Goal: Task Accomplishment & Management: Complete application form

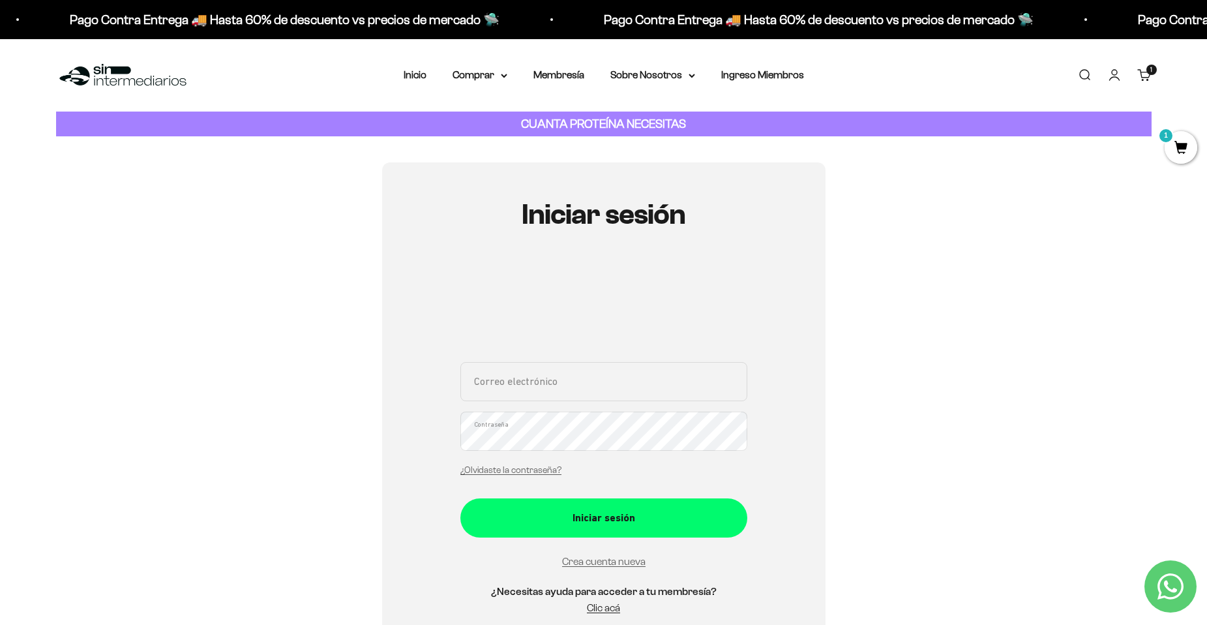
scroll to position [261, 0]
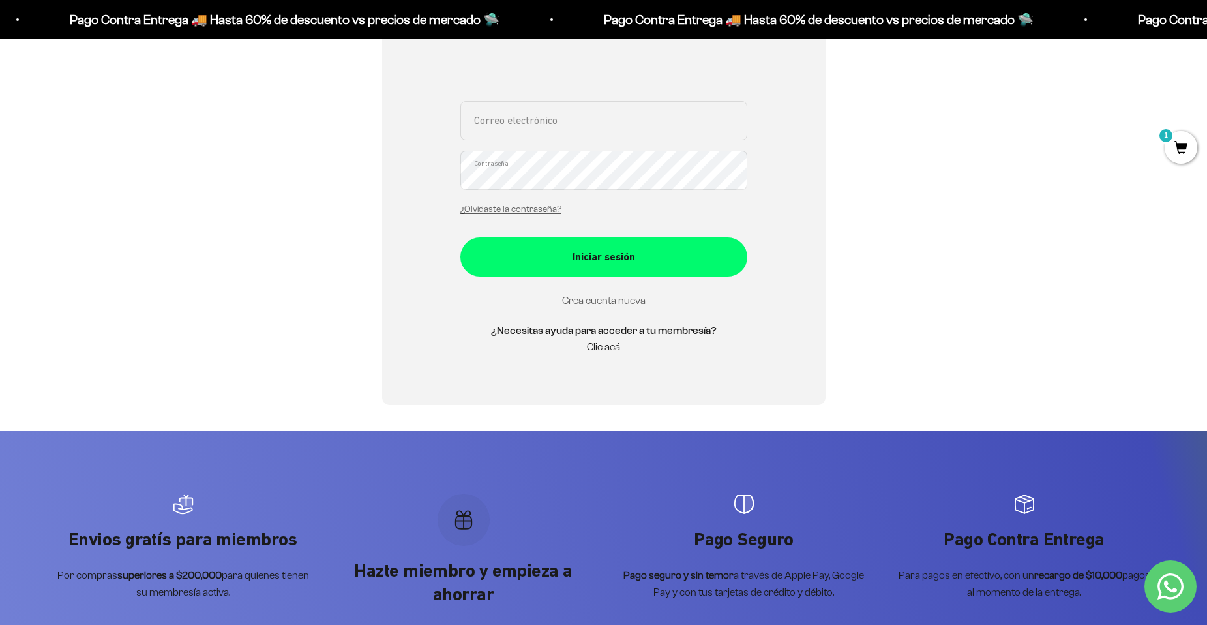
click at [602, 303] on link "Crea cuenta nueva" at bounding box center [603, 300] width 83 height 11
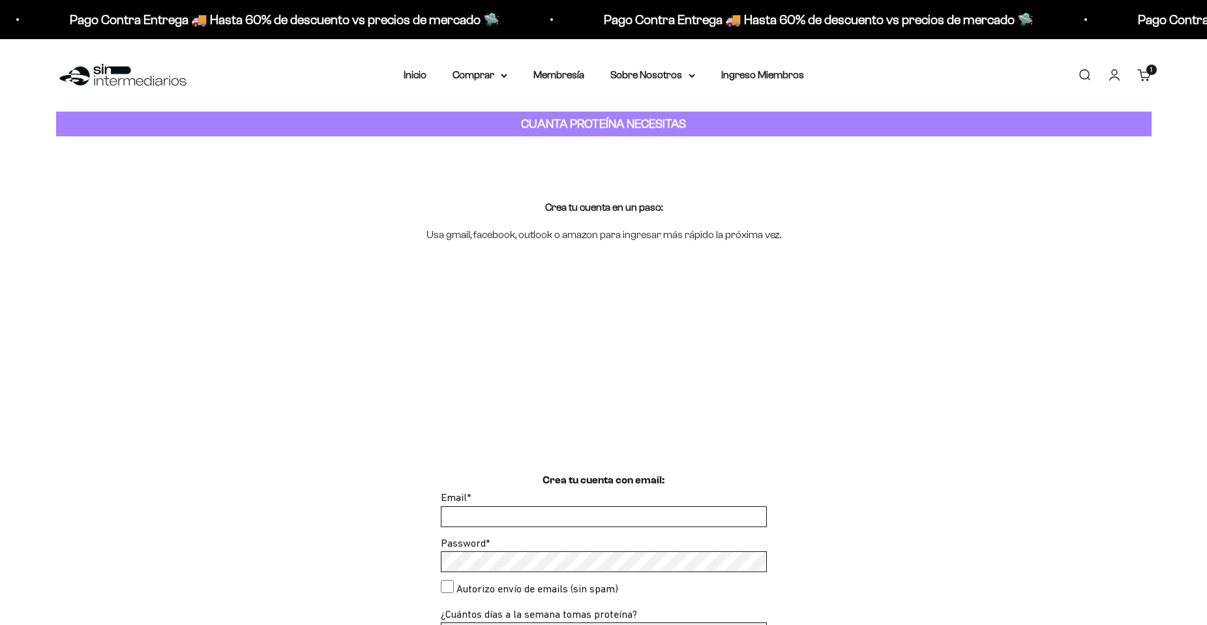
click at [475, 413] on div at bounding box center [603, 392] width 1207 height 160
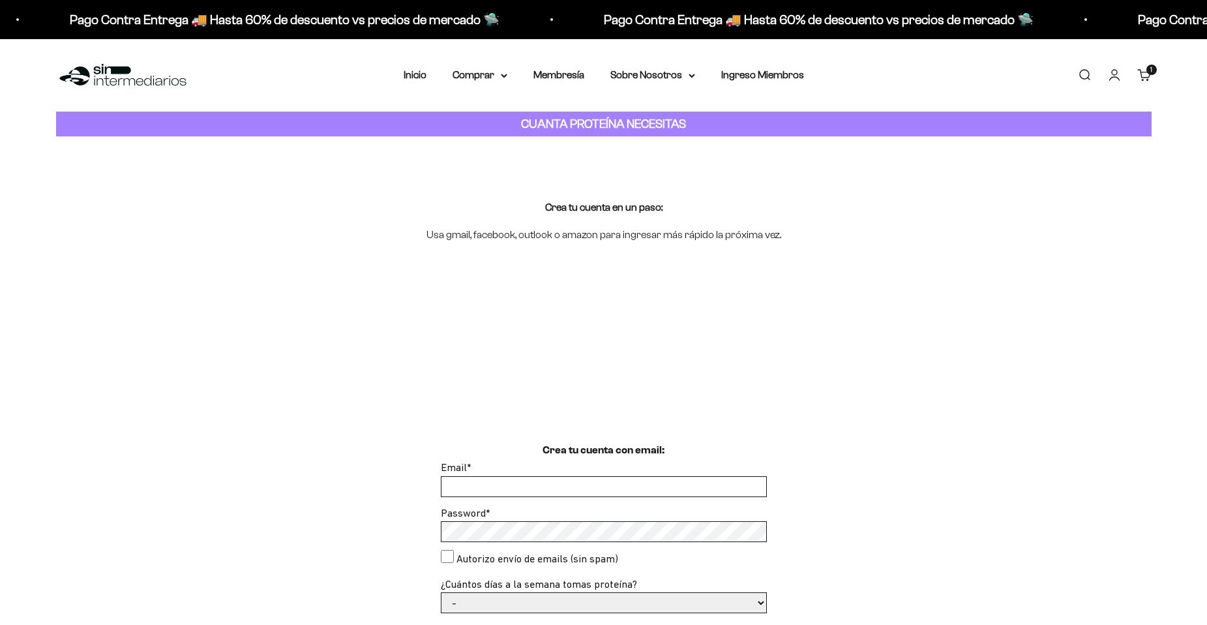
click at [465, 485] on input "Email *" at bounding box center [603, 487] width 325 height 20
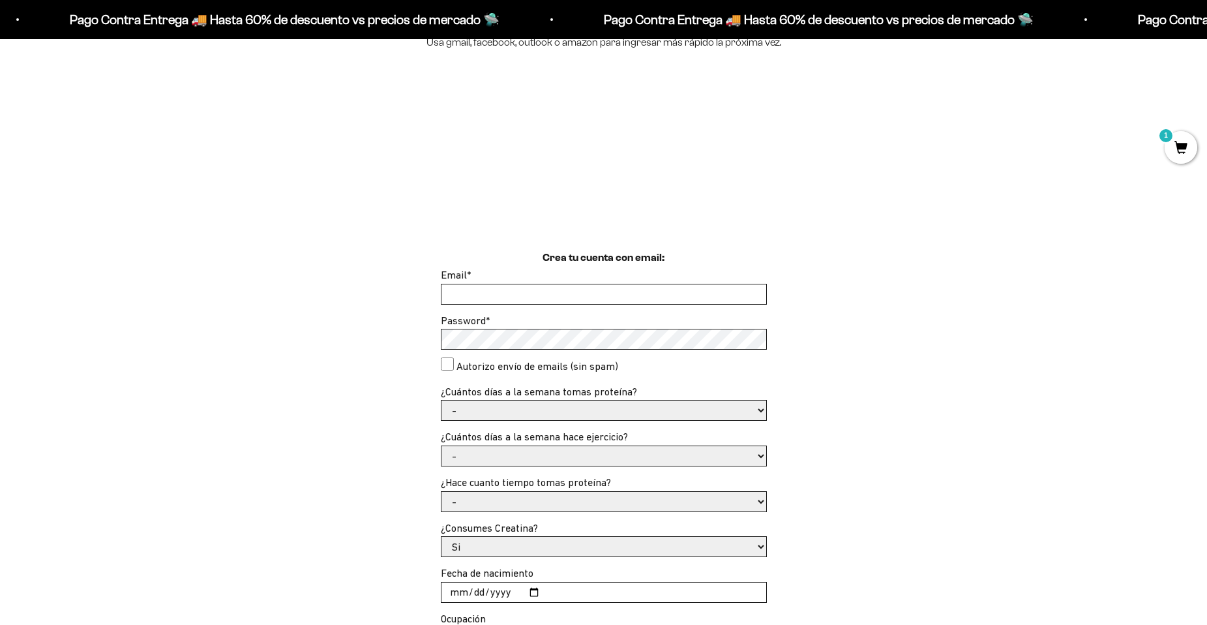
scroll to position [196, 0]
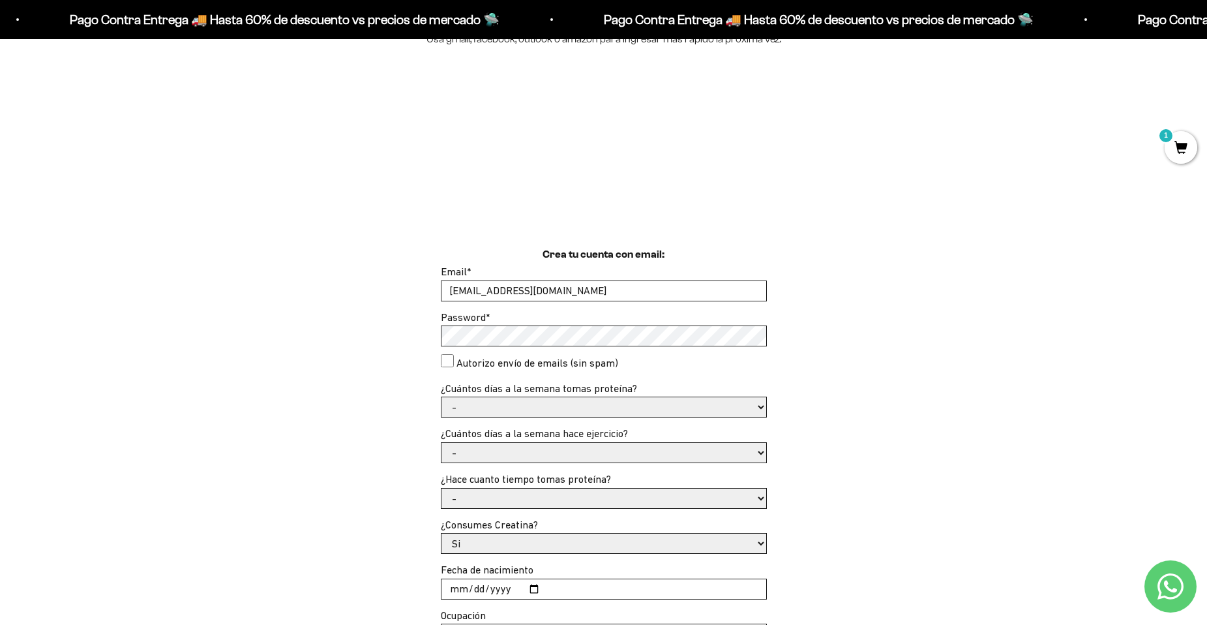
type input "juan132008@hotmail.es"
click at [447, 362] on consent"] "Autorizo envío de emails (sin spam)" at bounding box center [447, 360] width 13 height 13
checkbox consent"] "true"
click at [501, 410] on select "- 1 o 2 3 a 5 6 o 7" at bounding box center [603, 407] width 325 height 20
click at [441, 397] on select "- 1 o 2 3 a 5 6 o 7" at bounding box center [603, 407] width 325 height 20
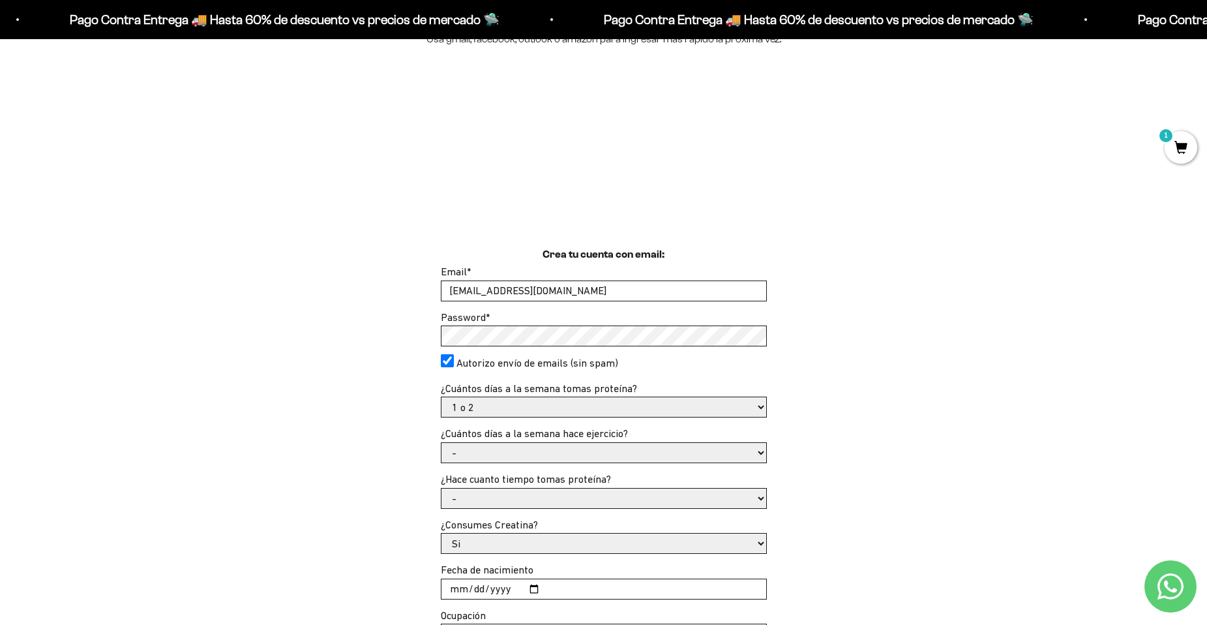
click at [498, 413] on select "- 1 o 2 3 a 5 6 o 7" at bounding box center [603, 407] width 325 height 20
click at [524, 399] on select "- 1 o 2 3 a 5 6 o 7" at bounding box center [603, 407] width 325 height 20
select select "-"
click at [441, 397] on select "- 1 o 2 3 a 5 6 o 7" at bounding box center [603, 407] width 325 height 20
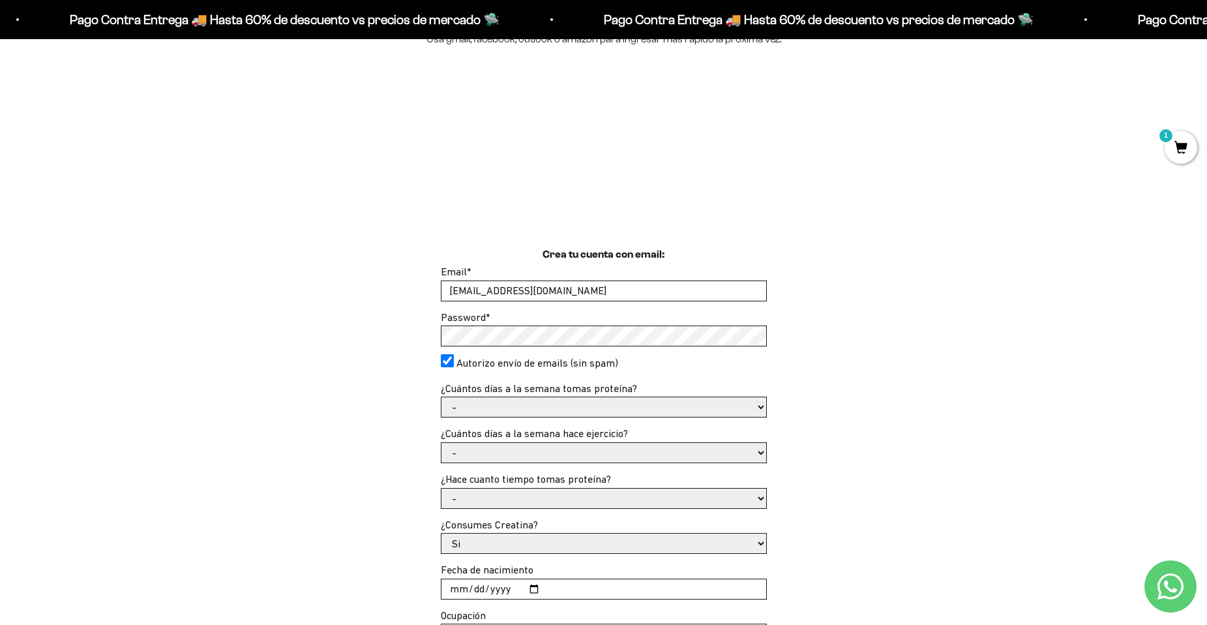
click at [552, 446] on select "- No hago 1 a 2 días 3 a 5 días 6 o 7 días" at bounding box center [603, 453] width 325 height 20
select select "3 a 5 días"
click at [441, 443] on select "- No hago 1 a 2 días 3 a 5 días 6 o 7 días" at bounding box center [603, 453] width 325 height 20
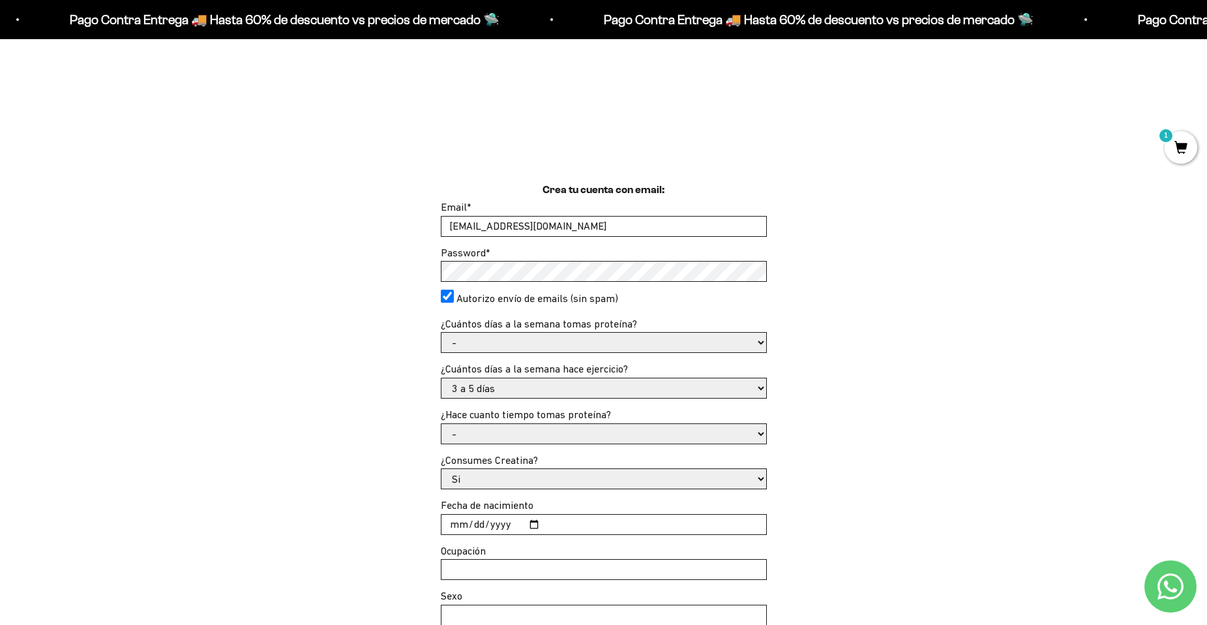
scroll to position [261, 0]
click at [563, 435] on select "- Apenas estoy empezando Menos de 6 meses Más de 6 meses Hace más de un año" at bounding box center [603, 433] width 325 height 20
select select "Apenas estoy empezando"
click at [441, 423] on select "- Apenas estoy empezando Menos de 6 meses Más de 6 meses Hace más de un año" at bounding box center [603, 433] width 325 height 20
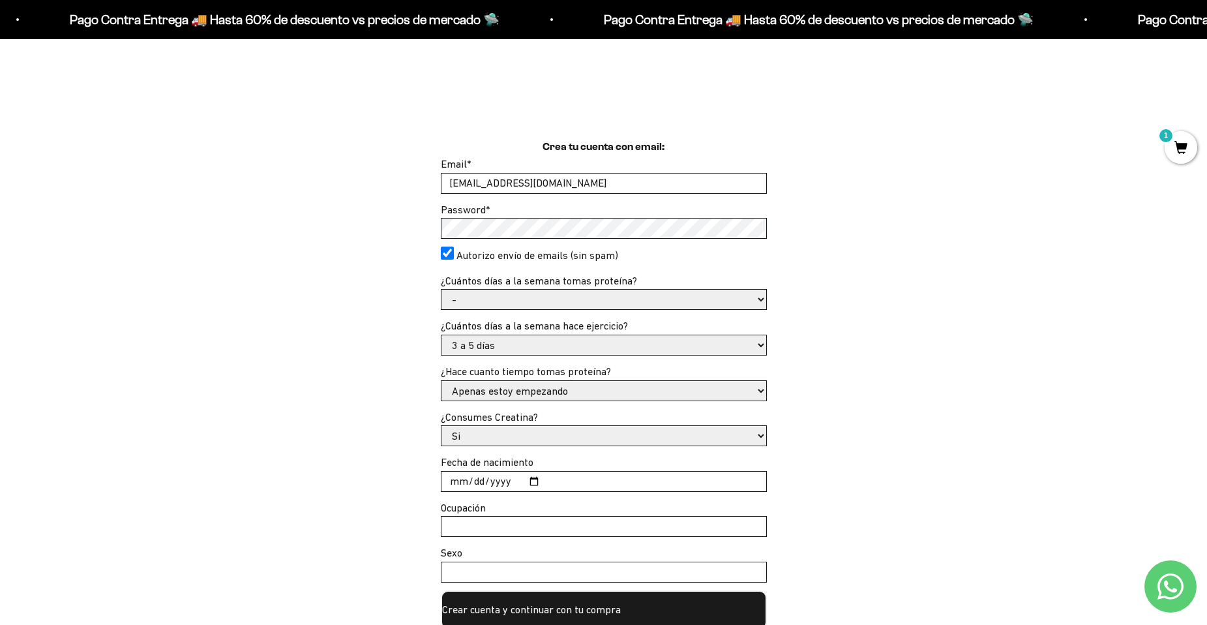
scroll to position [326, 0]
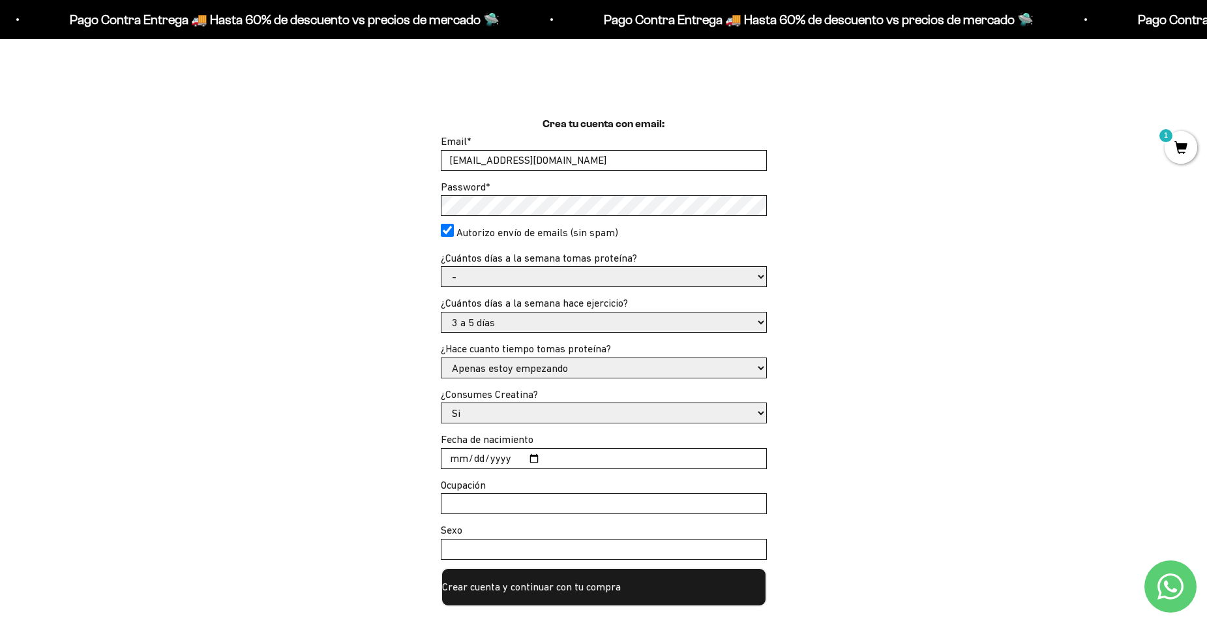
click at [529, 458] on input "Fecha de nacimiento" at bounding box center [603, 459] width 325 height 20
type input "1995-06-13"
click at [508, 509] on input "Ocupación" at bounding box center [603, 504] width 325 height 20
type input "Diseñador Freelance"
click at [523, 541] on input "Sexo" at bounding box center [603, 549] width 325 height 20
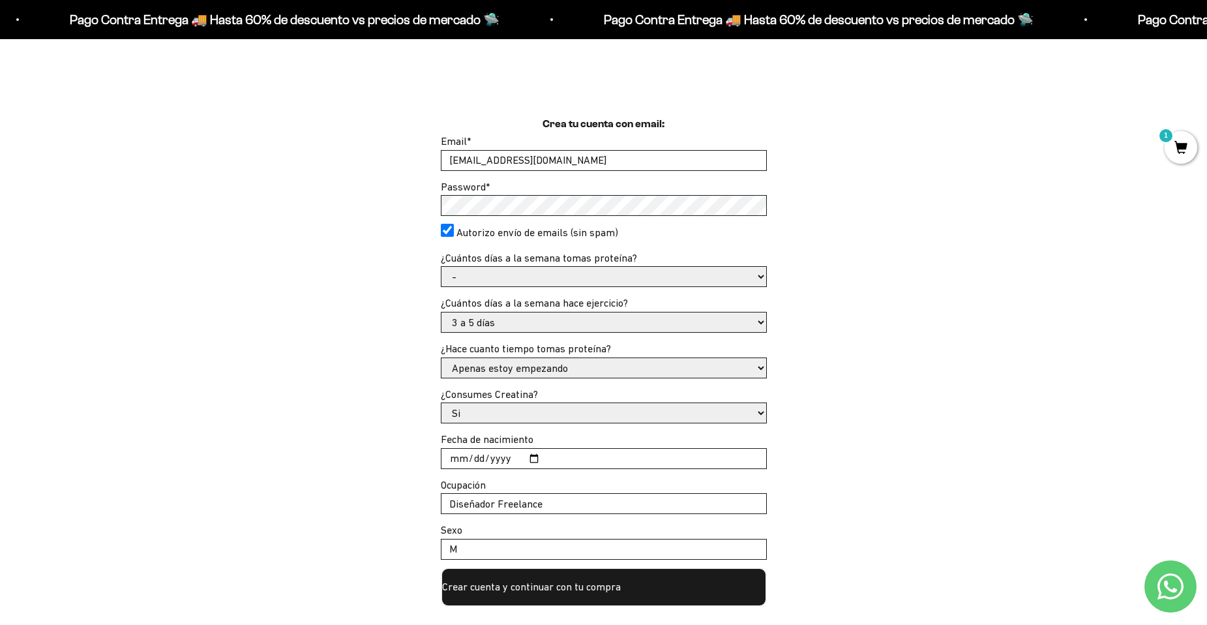
scroll to position [391, 0]
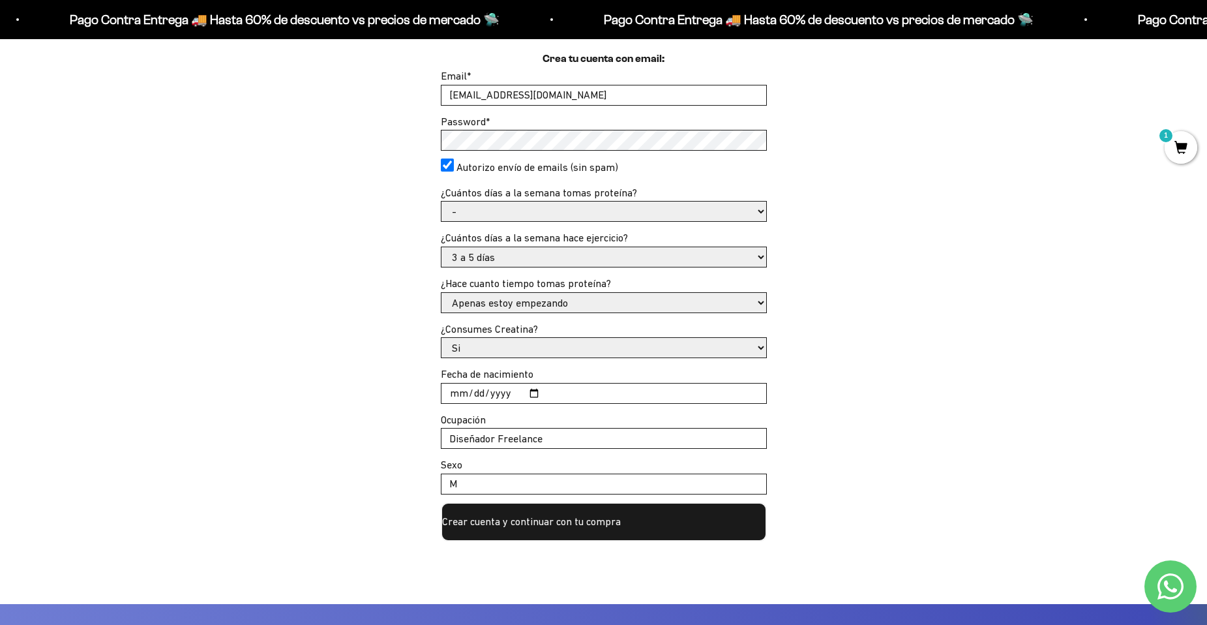
type input "M"
click at [450, 591] on div "Crea tu cuenta con email: Email * juan132008@hotmail.es Password * Autorizo env…" at bounding box center [603, 327] width 1207 height 553
click at [522, 516] on button "Crear cuenta y continuar con tu compra" at bounding box center [604, 521] width 326 height 39
